Goal: Find specific page/section: Find specific page/section

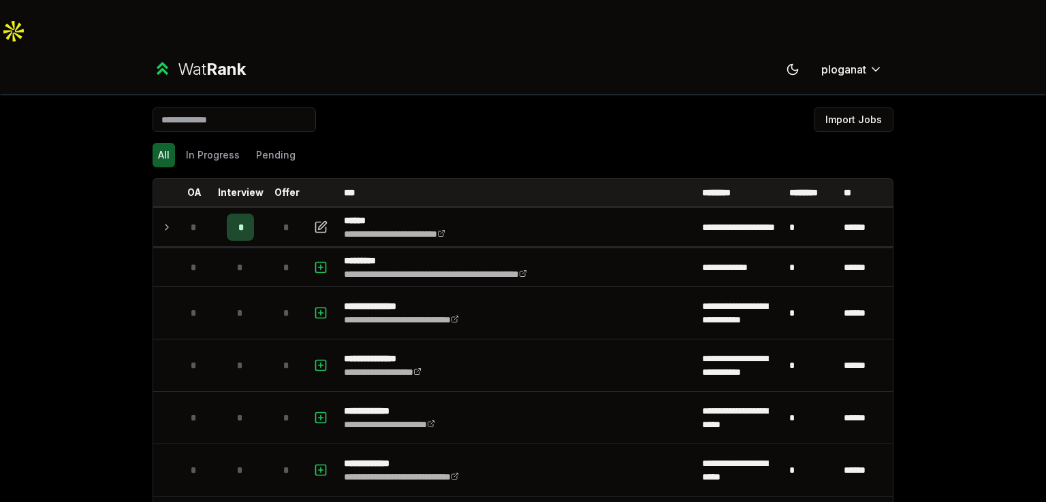
click at [158, 59] on icon at bounding box center [162, 69] width 20 height 20
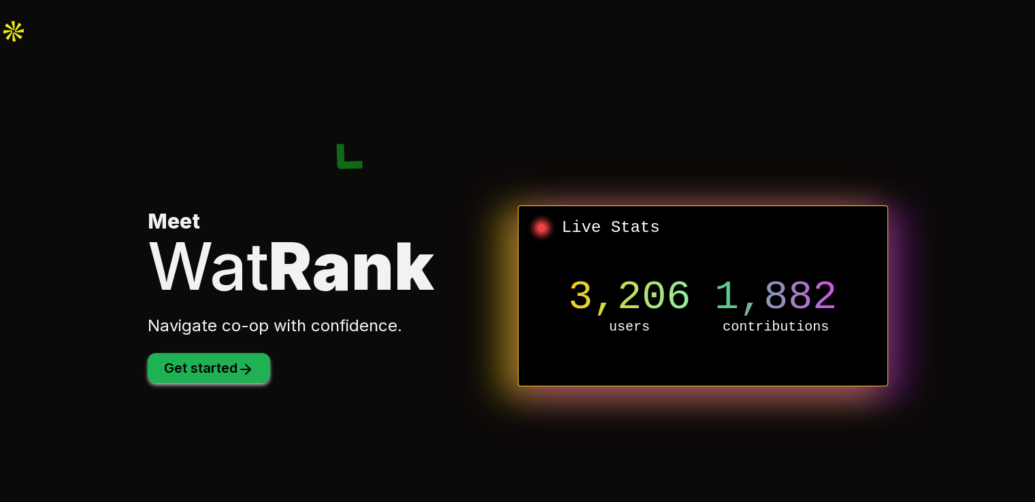
click at [185, 353] on button "Get started" at bounding box center [209, 368] width 123 height 30
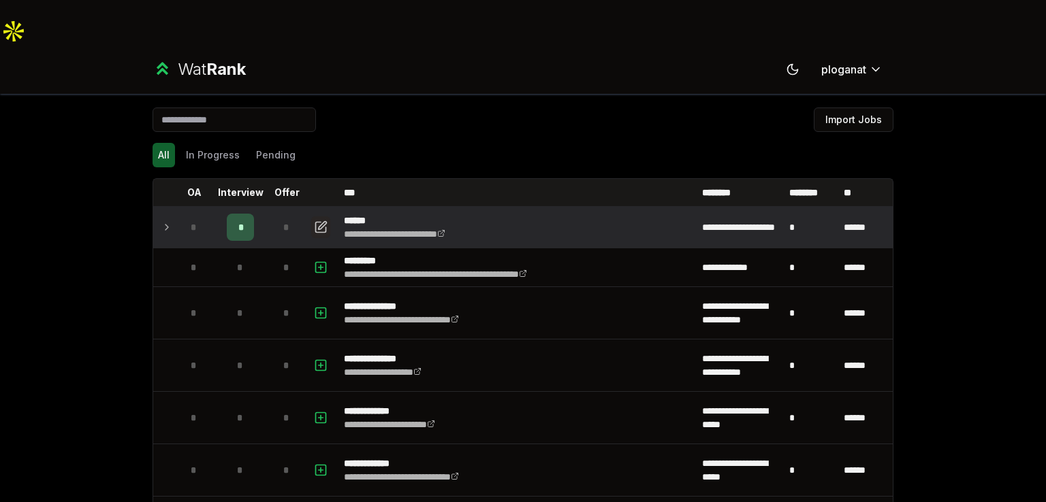
click at [319, 221] on icon "button" at bounding box center [323, 225] width 8 height 8
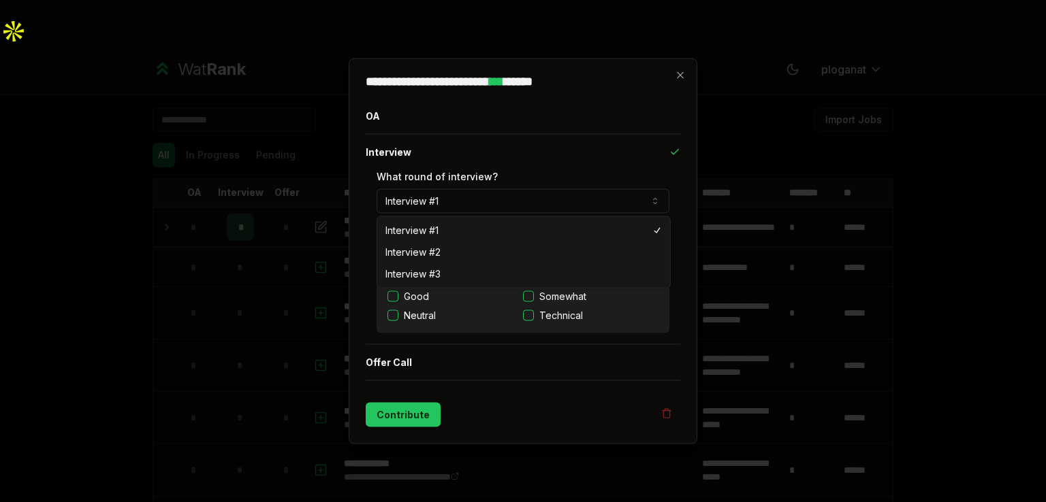
click at [425, 207] on button "Interview #1" at bounding box center [522, 201] width 293 height 25
click at [425, 181] on label "What round of interview?" at bounding box center [436, 177] width 121 height 12
click at [425, 189] on button "Interview #1" at bounding box center [522, 201] width 293 height 25
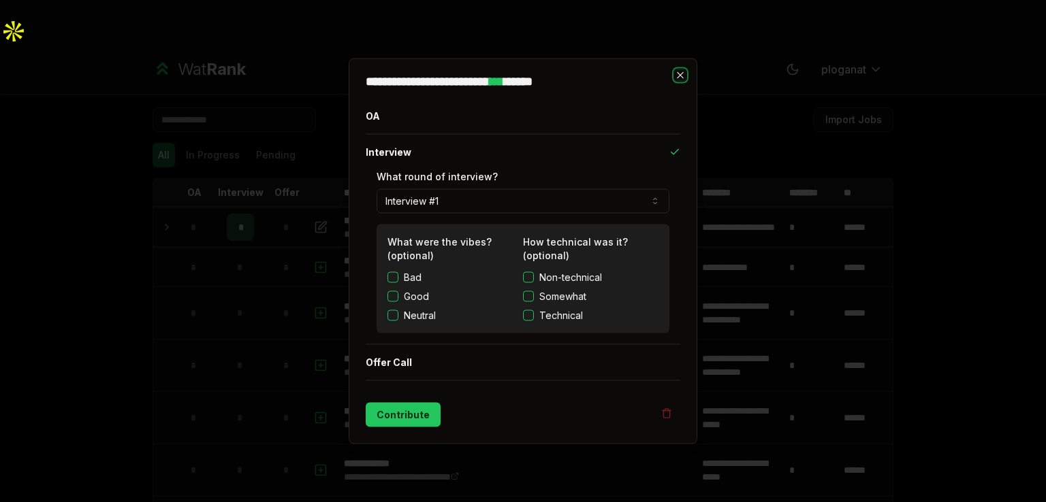
click at [683, 80] on icon "button" at bounding box center [680, 75] width 11 height 11
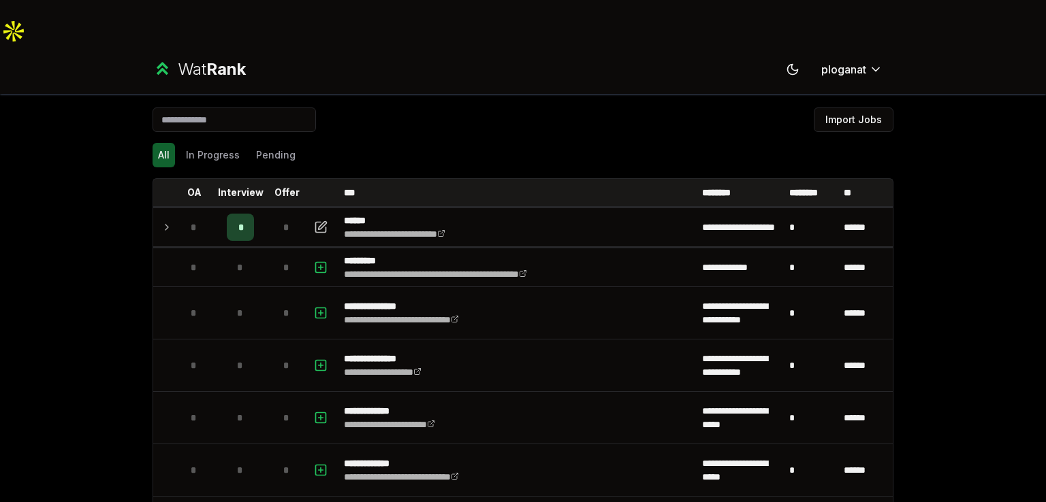
click at [239, 143] on div "All In Progress Pending" at bounding box center [522, 155] width 741 height 25
click at [187, 143] on button "In Progress" at bounding box center [212, 155] width 65 height 25
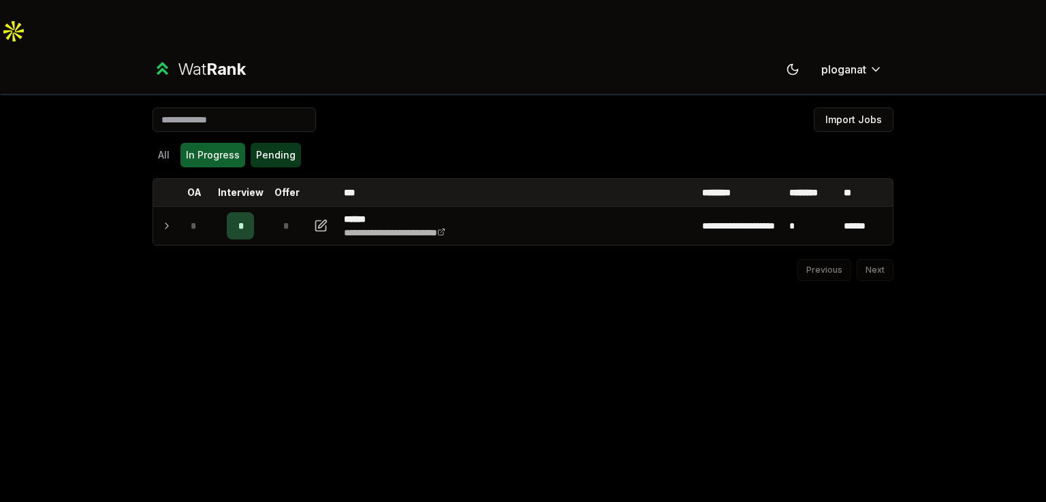
click at [251, 143] on button "Pending" at bounding box center [276, 155] width 50 height 25
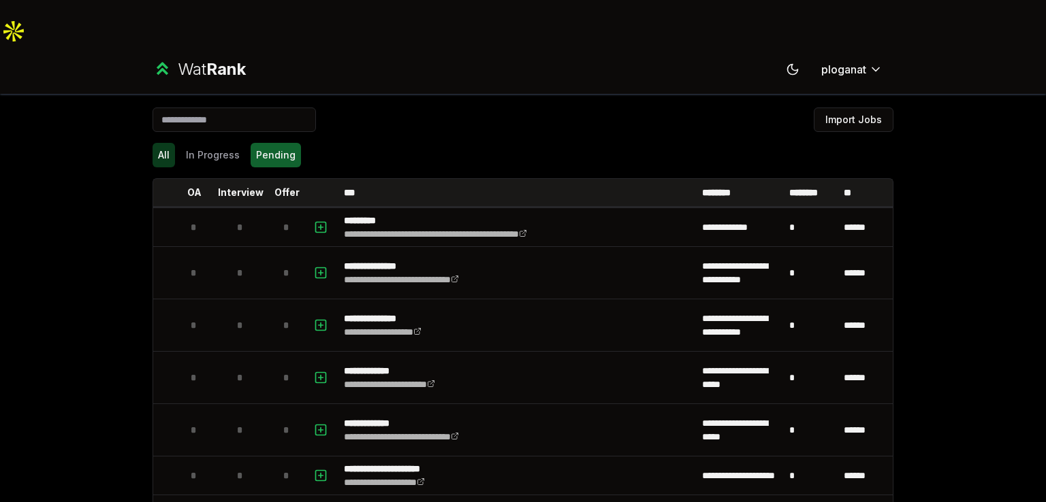
click at [165, 143] on button "All" at bounding box center [163, 155] width 22 height 25
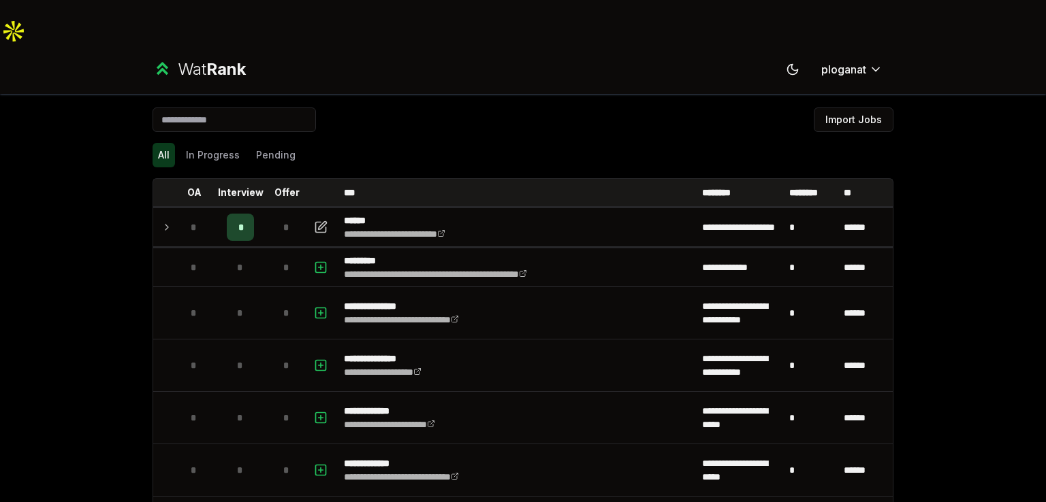
click at [165, 143] on button "All" at bounding box center [163, 155] width 22 height 25
click at [251, 143] on button "Pending" at bounding box center [276, 155] width 50 height 25
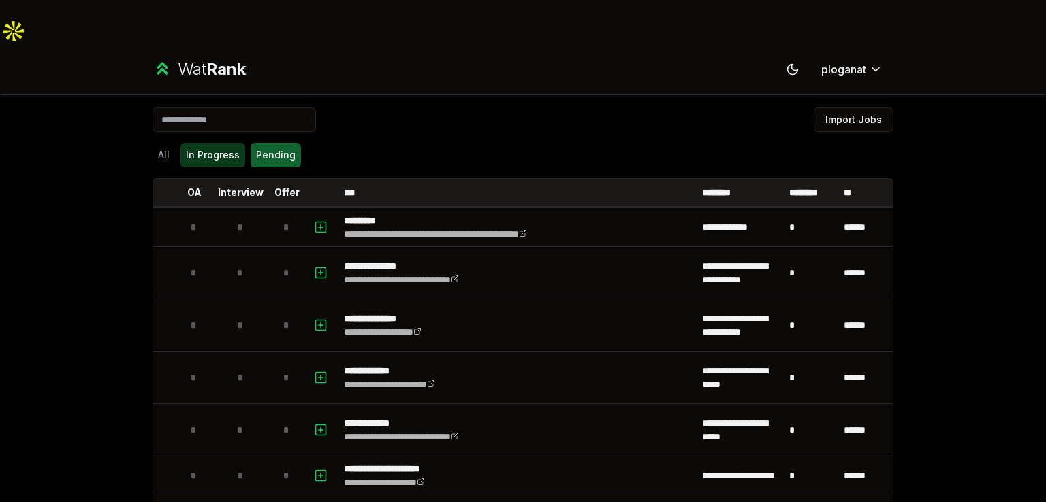
click at [196, 143] on button "In Progress" at bounding box center [212, 155] width 65 height 25
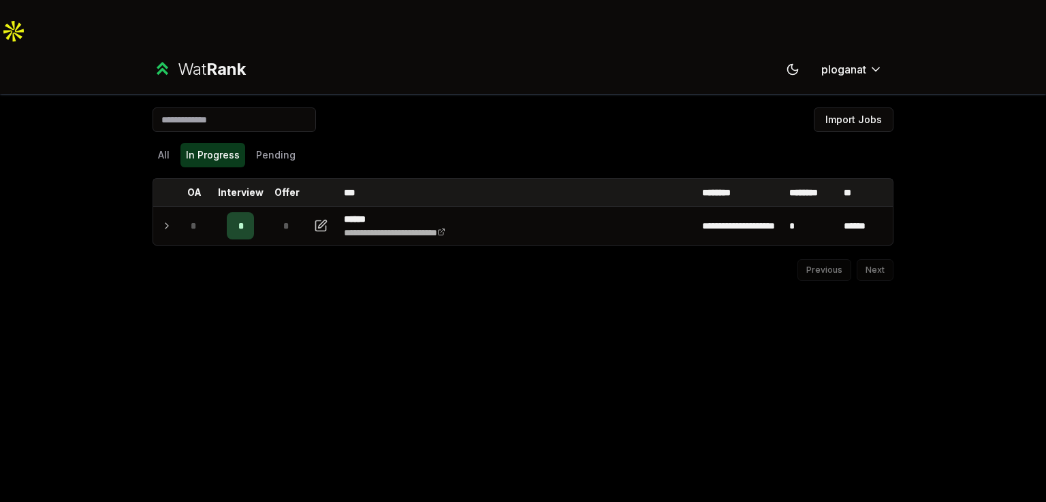
click at [180, 143] on button "In Progress" at bounding box center [212, 155] width 65 height 25
drag, startPoint x: 280, startPoint y: 32, endPoint x: 397, endPoint y: 11, distance: 119.0
click at [398, 45] on div "Wat Rank Toggle theme ploganat" at bounding box center [523, 69] width 784 height 49
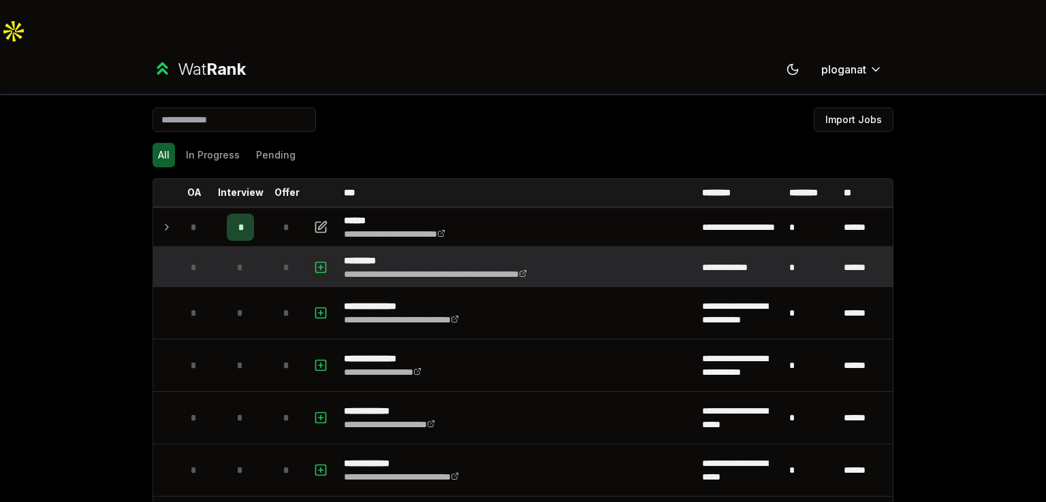
click at [321, 259] on icon "button" at bounding box center [321, 267] width 14 height 16
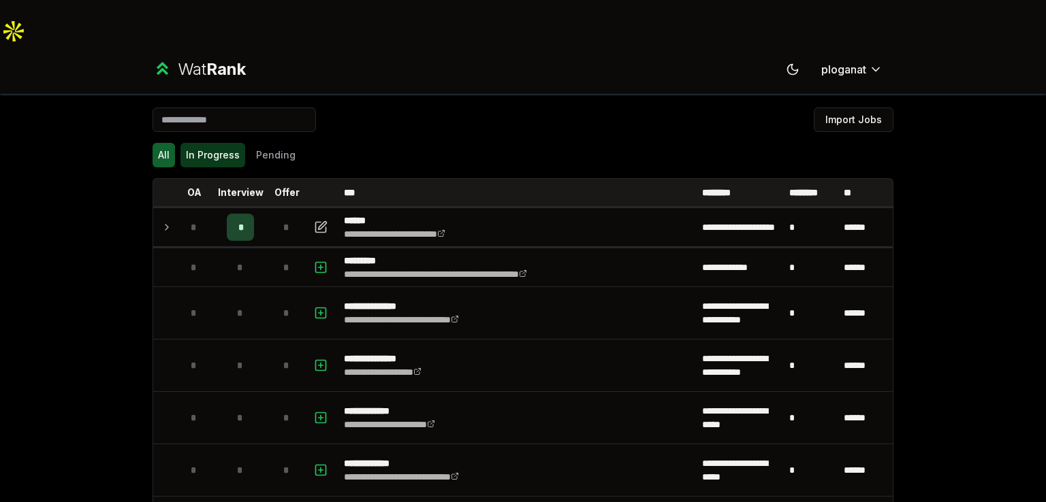
click at [214, 143] on button "In Progress" at bounding box center [212, 155] width 65 height 25
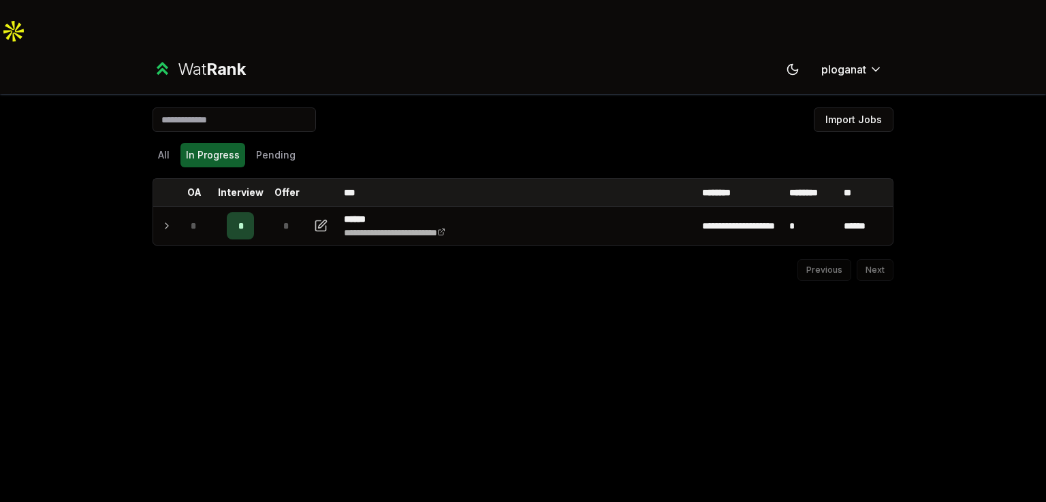
click at [862, 246] on div "Previous Next" at bounding box center [522, 263] width 741 height 35
click at [867, 246] on div "Previous Next" at bounding box center [522, 263] width 741 height 35
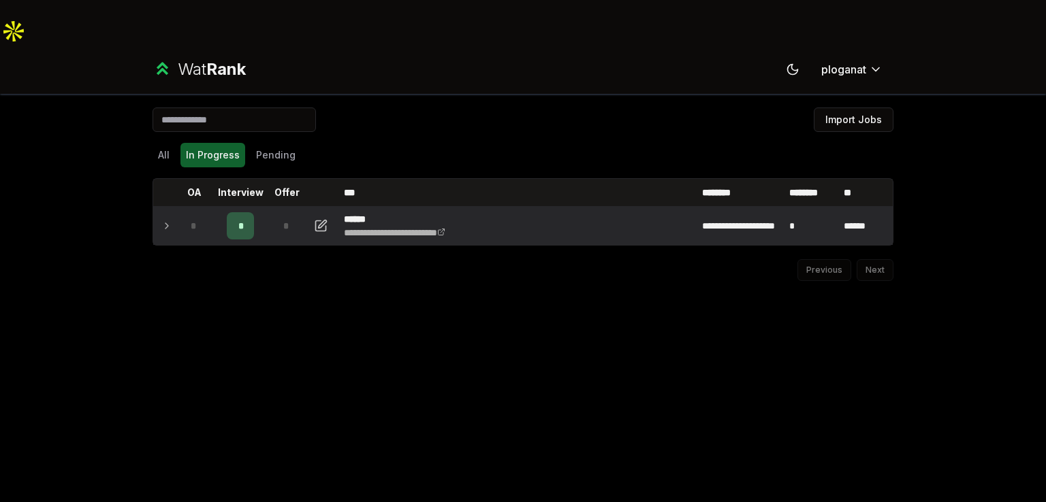
click at [777, 207] on td "**********" at bounding box center [739, 226] width 87 height 38
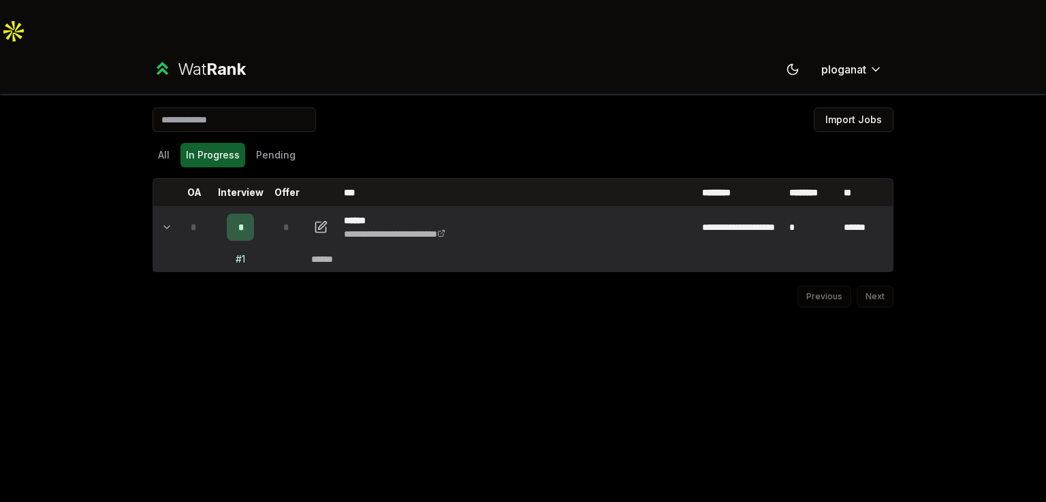
click at [274, 138] on div "All In Progress Pending" at bounding box center [522, 155] width 741 height 35
click at [145, 108] on div "**********" at bounding box center [523, 303] width 784 height 418
click at [163, 143] on button "All" at bounding box center [163, 155] width 22 height 25
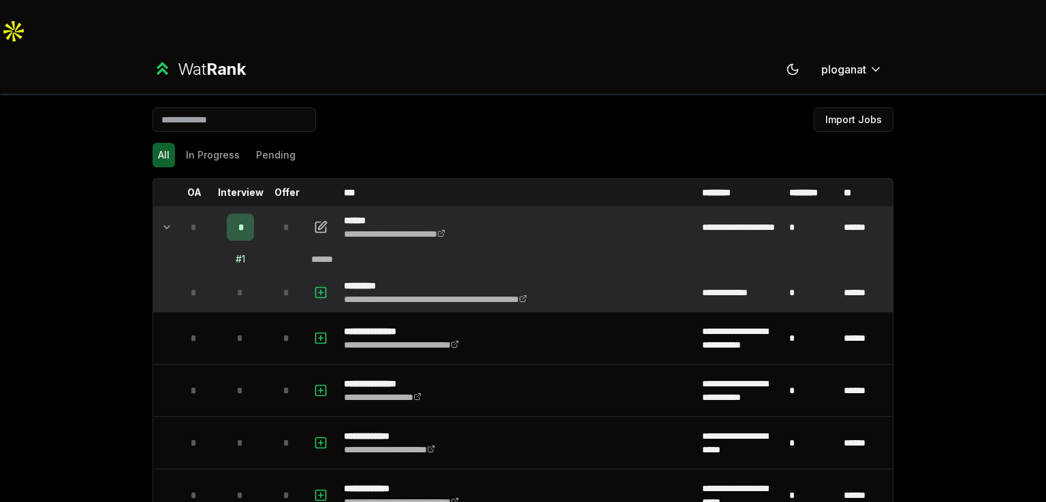
click at [308, 274] on td at bounding box center [322, 293] width 33 height 38
click at [374, 295] on link "**********" at bounding box center [435, 300] width 183 height 10
click at [543, 279] on p "*********" at bounding box center [470, 286] width 253 height 14
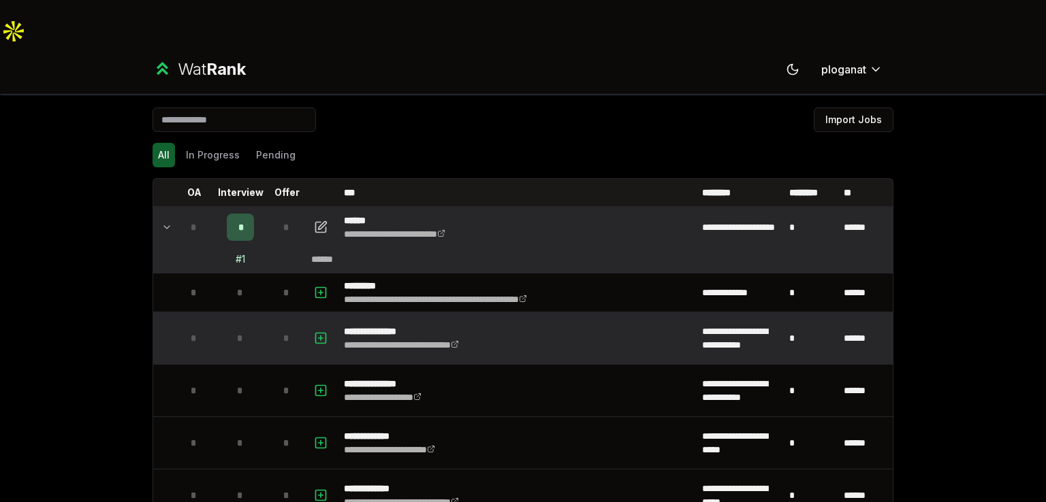
click at [494, 312] on td "**********" at bounding box center [517, 338] width 358 height 52
click at [251, 312] on td "*" at bounding box center [240, 338] width 54 height 52
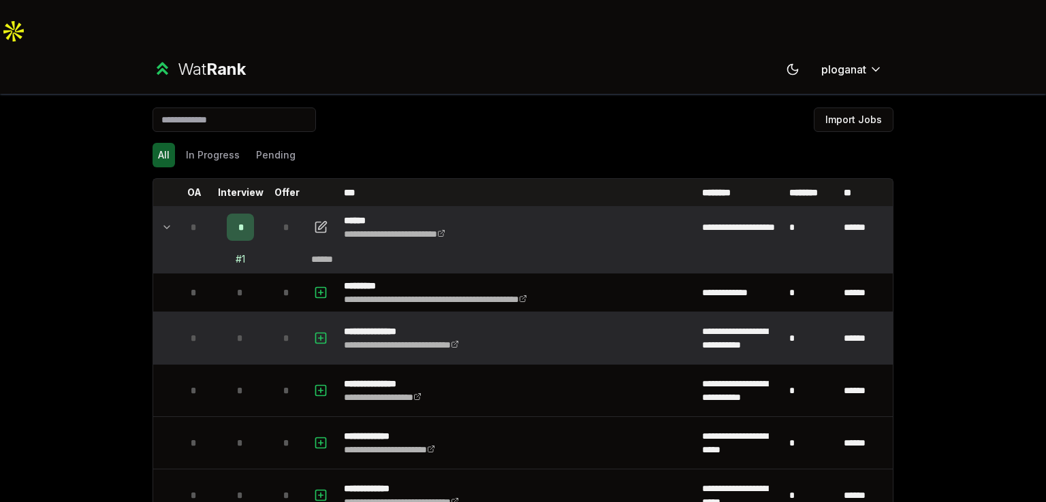
click at [251, 312] on td "*" at bounding box center [240, 338] width 54 height 52
drag, startPoint x: 217, startPoint y: 299, endPoint x: 212, endPoint y: 341, distance: 42.6
click at [214, 312] on td "*" at bounding box center [240, 338] width 54 height 52
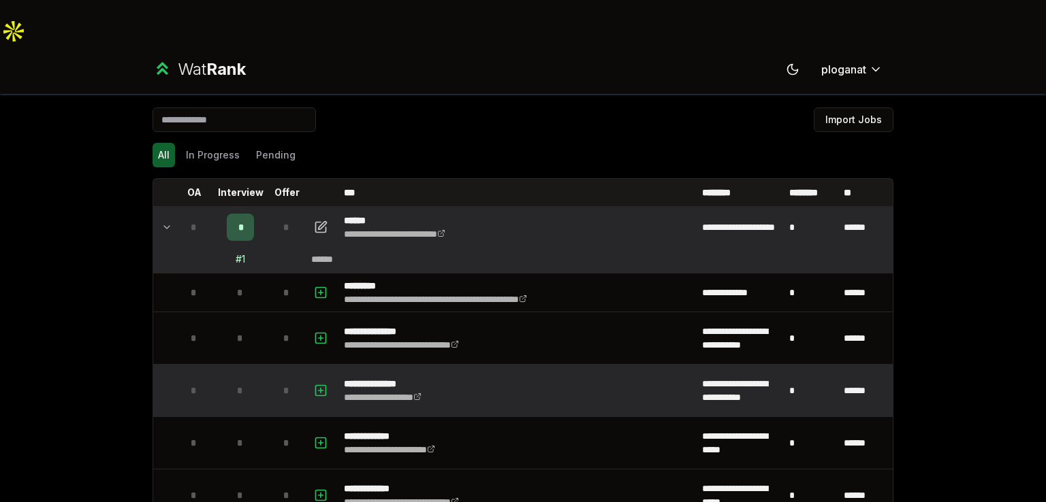
click at [213, 365] on td "*" at bounding box center [240, 391] width 54 height 52
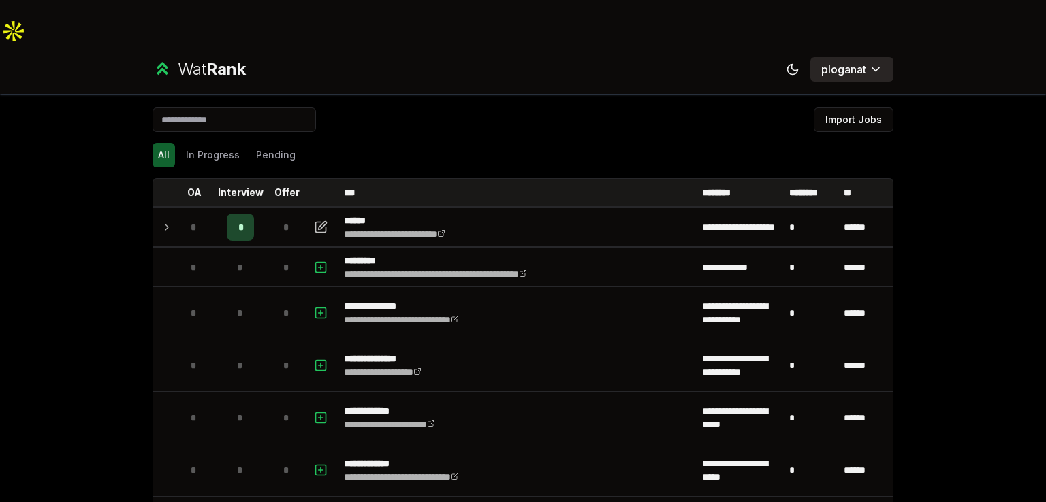
click at [831, 27] on html "**********" at bounding box center [523, 273] width 1046 height 547
click at [221, 29] on html "**********" at bounding box center [523, 273] width 1046 height 547
click at [221, 59] on span "Rank" at bounding box center [225, 69] width 39 height 20
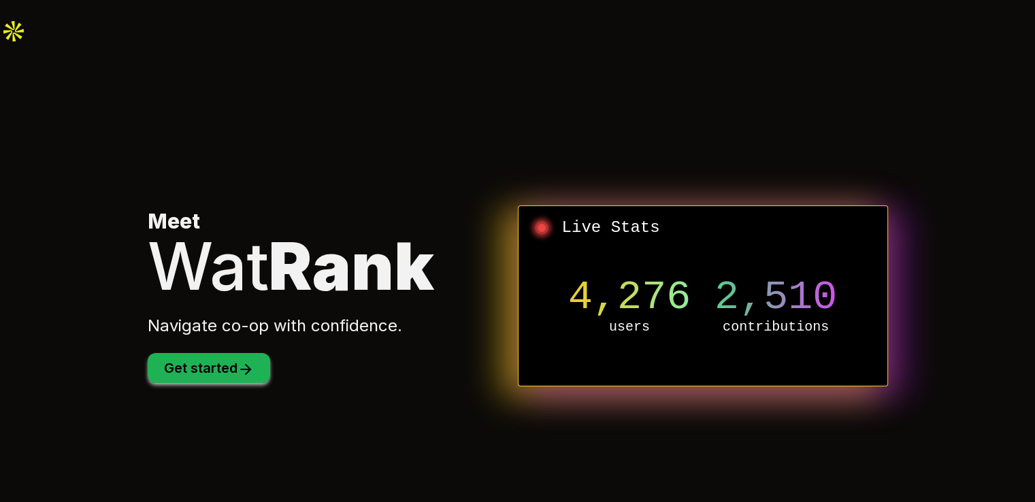
click at [245, 361] on icon at bounding box center [246, 369] width 16 height 16
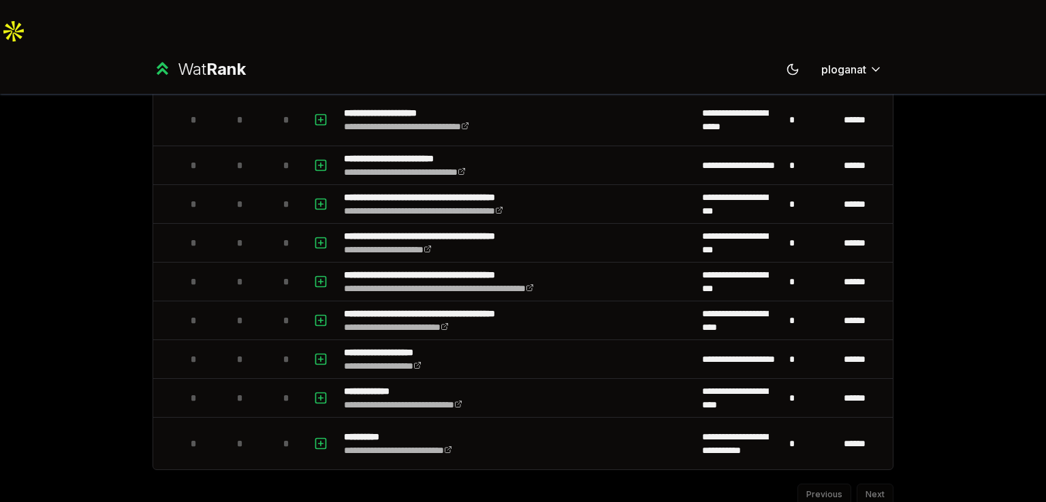
scroll to position [63, 0]
